Goal: Check status: Check status

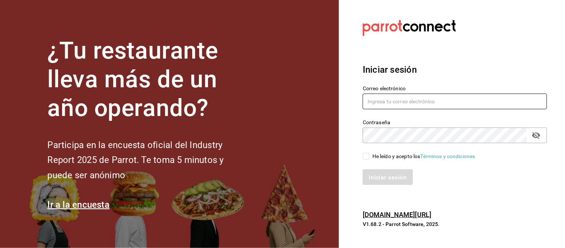
type input "[EMAIL_ADDRESS][PERSON_NAME][DOMAIN_NAME]"
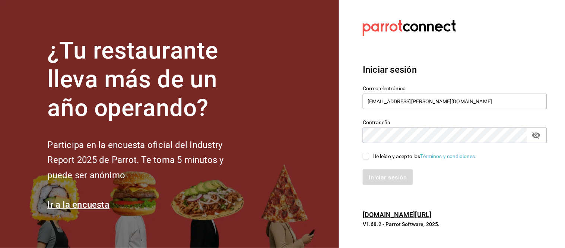
click at [367, 159] on input "He leído y acepto los Términos y condiciones." at bounding box center [366, 156] width 7 height 7
checkbox input "true"
click at [371, 171] on button "Iniciar sesión" at bounding box center [388, 177] width 51 height 16
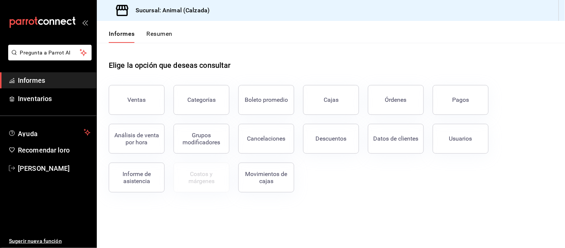
click at [468, 102] on font "Pagos" at bounding box center [461, 99] width 17 height 7
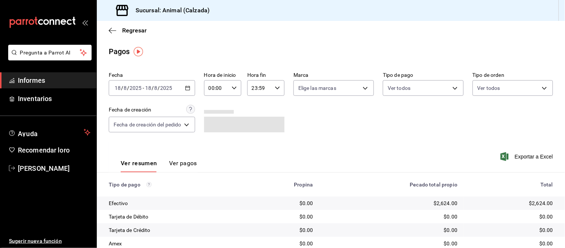
click at [235, 88] on \(Stroke\) "button" at bounding box center [234, 87] width 4 height 3
click at [218, 115] on button "05" at bounding box center [214, 114] width 15 height 15
type input "05:00"
click at [215, 114] on font "05" at bounding box center [215, 114] width 6 height 6
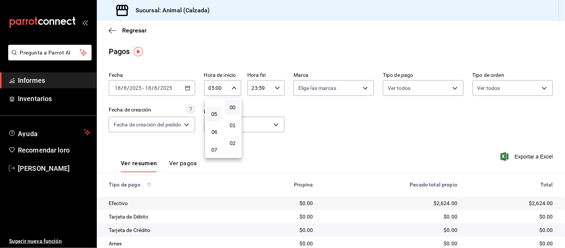
click at [227, 47] on div at bounding box center [282, 124] width 565 height 248
click at [174, 165] on font "Ver pagos" at bounding box center [183, 162] width 28 height 7
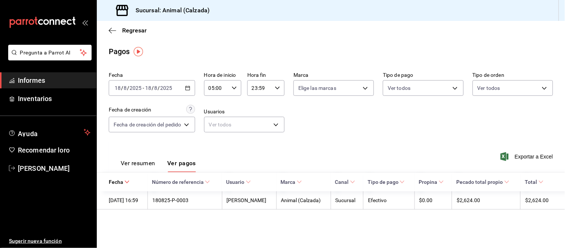
click at [143, 166] on font "Ver resumen" at bounding box center [138, 162] width 35 height 7
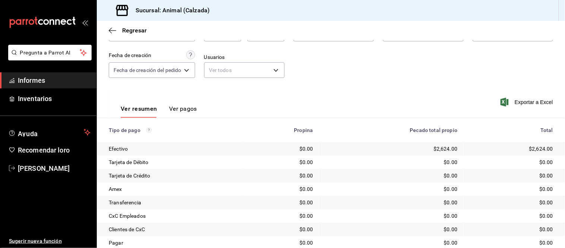
scroll to position [40, 0]
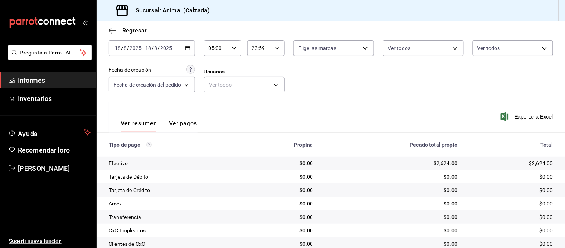
click at [176, 120] on font "Ver pagos" at bounding box center [183, 123] width 28 height 7
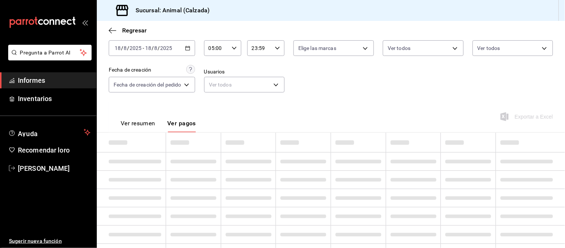
click at [150, 120] on body "Pregunta a Parrot AI Informes Inventarios Ayuda Recomendar loro [PERSON_NAME] S…" at bounding box center [282, 124] width 565 height 248
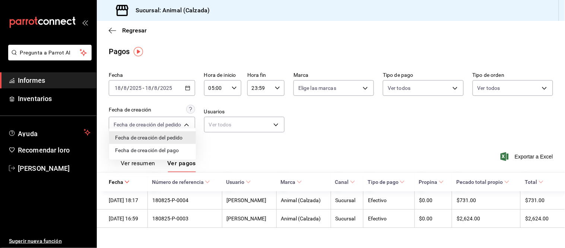
click at [142, 163] on div at bounding box center [282, 124] width 565 height 248
click at [147, 161] on font "Ver resumen" at bounding box center [138, 162] width 35 height 7
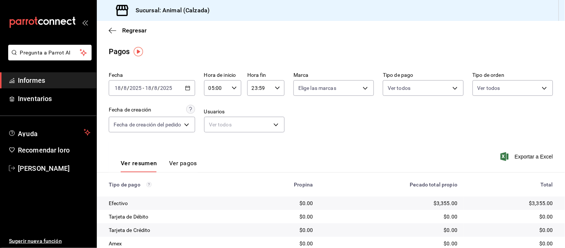
click at [181, 158] on div "Ver resumen Ver pagos" at bounding box center [153, 161] width 88 height 22
click at [186, 163] on font "Ver pagos" at bounding box center [183, 162] width 28 height 7
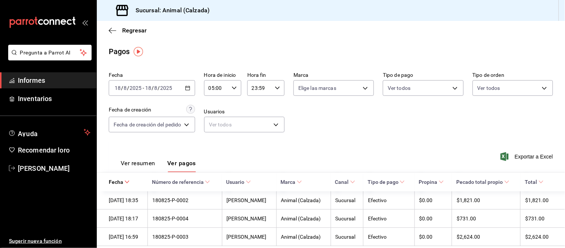
click at [147, 163] on font "Ver resumen" at bounding box center [138, 162] width 35 height 7
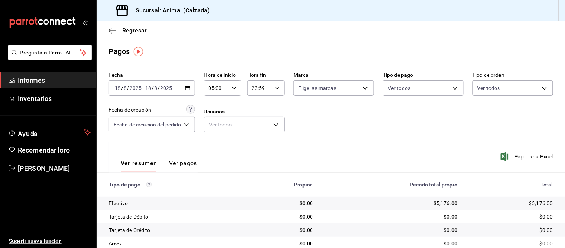
click at [184, 170] on button "Ver pagos" at bounding box center [183, 165] width 28 height 13
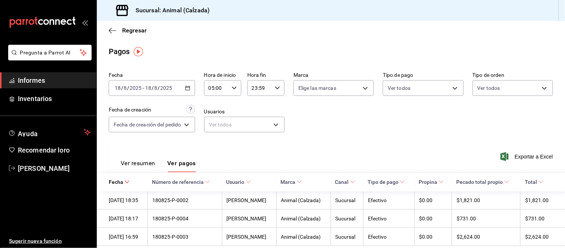
click at [139, 165] on font "Ver resumen" at bounding box center [138, 162] width 35 height 7
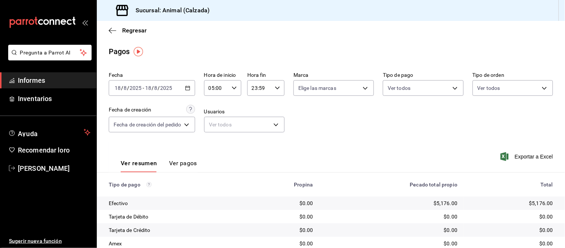
click at [180, 166] on font "Ver pagos" at bounding box center [183, 162] width 28 height 7
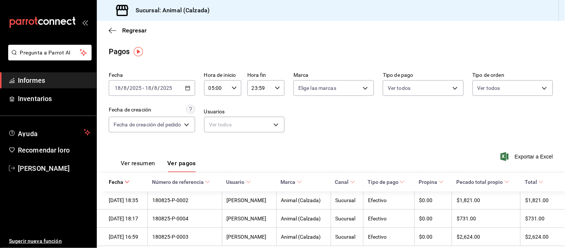
click at [148, 162] on font "Ver resumen" at bounding box center [138, 162] width 35 height 7
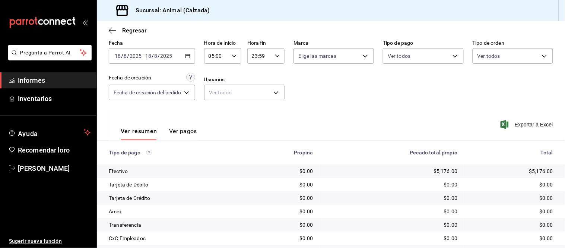
scroll to position [81, 0]
